Goal: Register for event/course

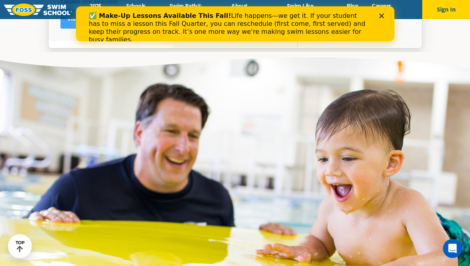
scroll to position [2292, 0]
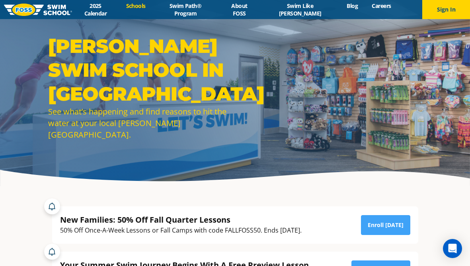
click at [146, 10] on link "Schools" at bounding box center [135, 6] width 33 height 8
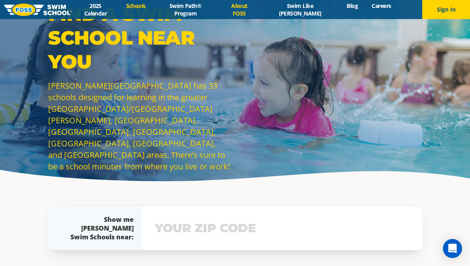
click at [260, 7] on link "About FOSS" at bounding box center [240, 9] width 42 height 15
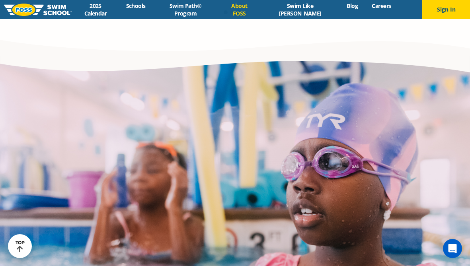
scroll to position [1443, 0]
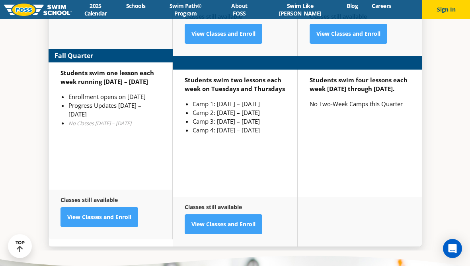
scroll to position [2062, 0]
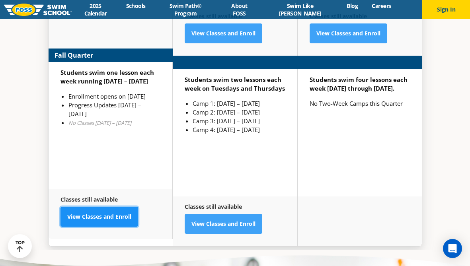
click at [121, 208] on link "View Classes and Enroll" at bounding box center [100, 217] width 78 height 20
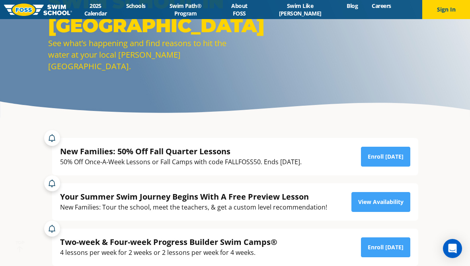
scroll to position [92, 0]
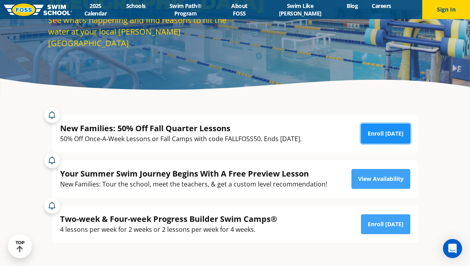
click at [373, 135] on link "Enroll [DATE]" at bounding box center [385, 134] width 49 height 20
